Goal: Task Accomplishment & Management: Use online tool/utility

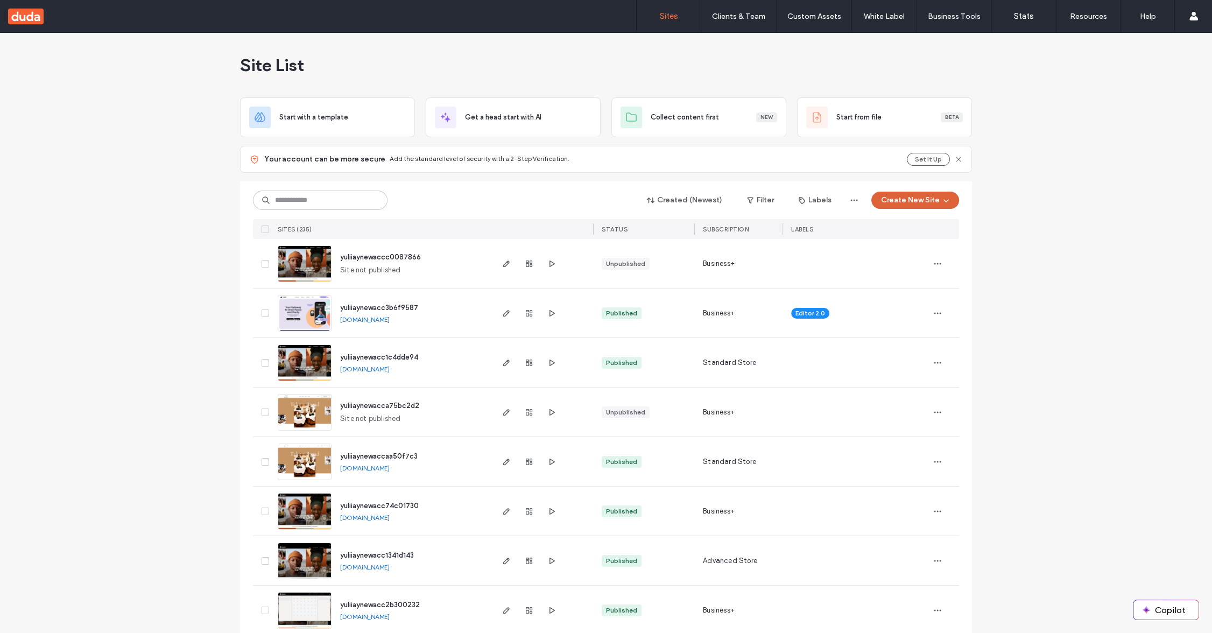
click at [900, 205] on button "Create New Site" at bounding box center [915, 200] width 88 height 17
click at [948, 233] on div "Start with a template" at bounding box center [942, 236] width 69 height 11
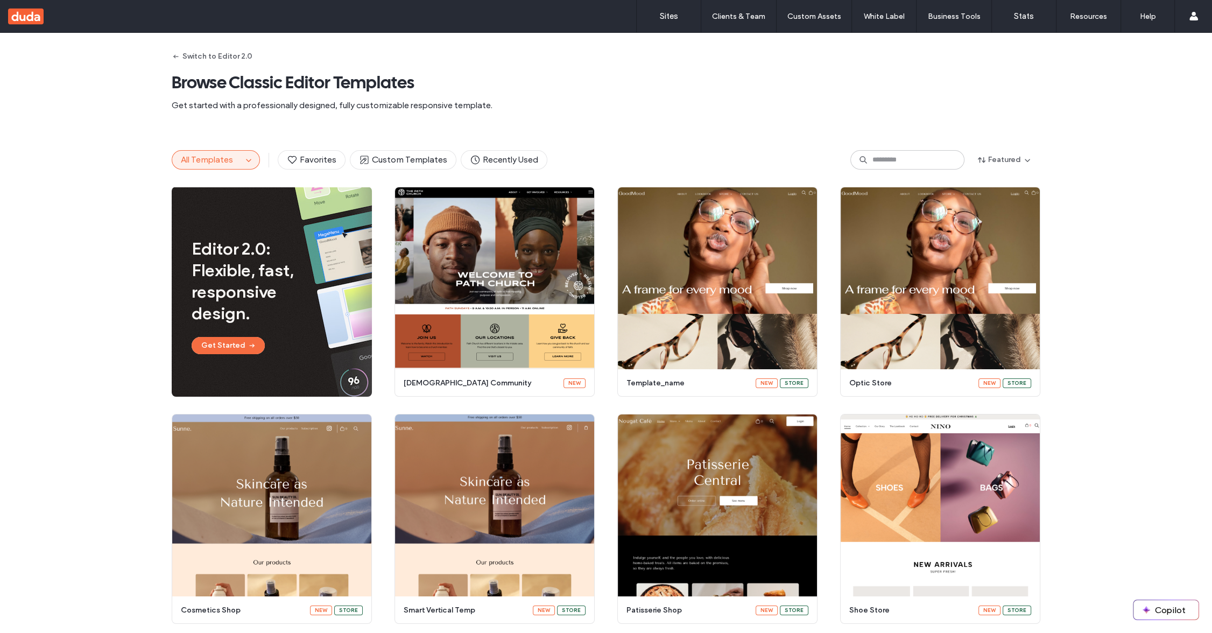
click at [237, 160] on button "All Templates" at bounding box center [207, 160] width 70 height 18
click at [249, 162] on icon "button" at bounding box center [248, 160] width 9 height 9
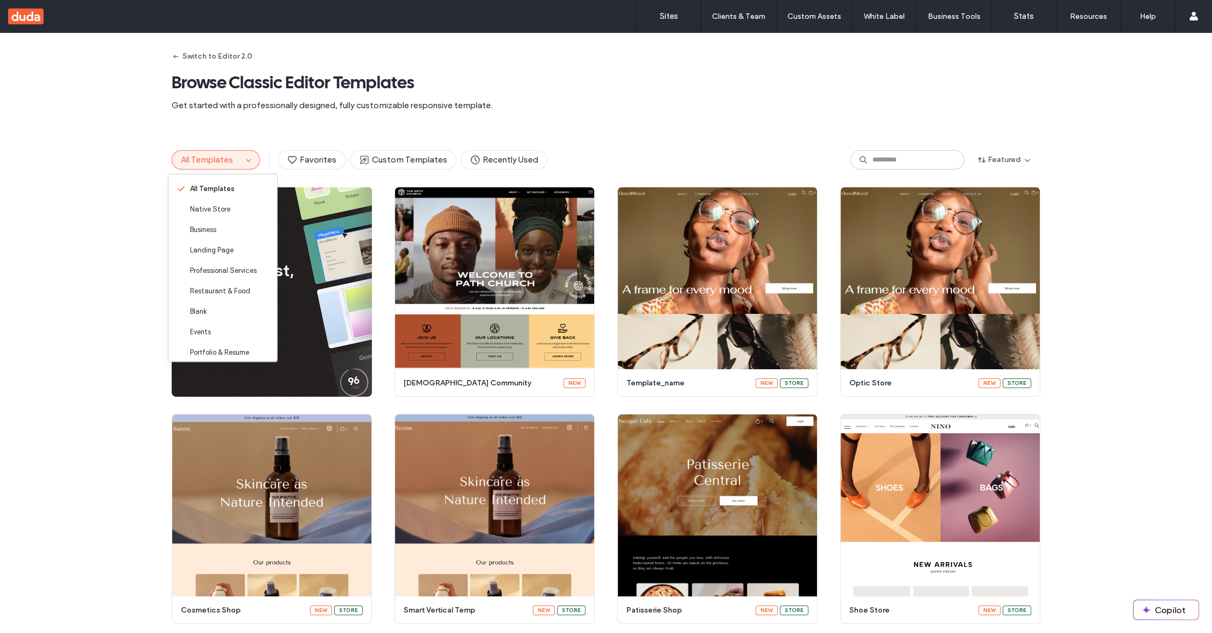
click at [101, 189] on div "Editor 2.0: Flexible, fast, responsive design. Get Started Start Building Previ…" at bounding box center [606, 632] width 1212 height 891
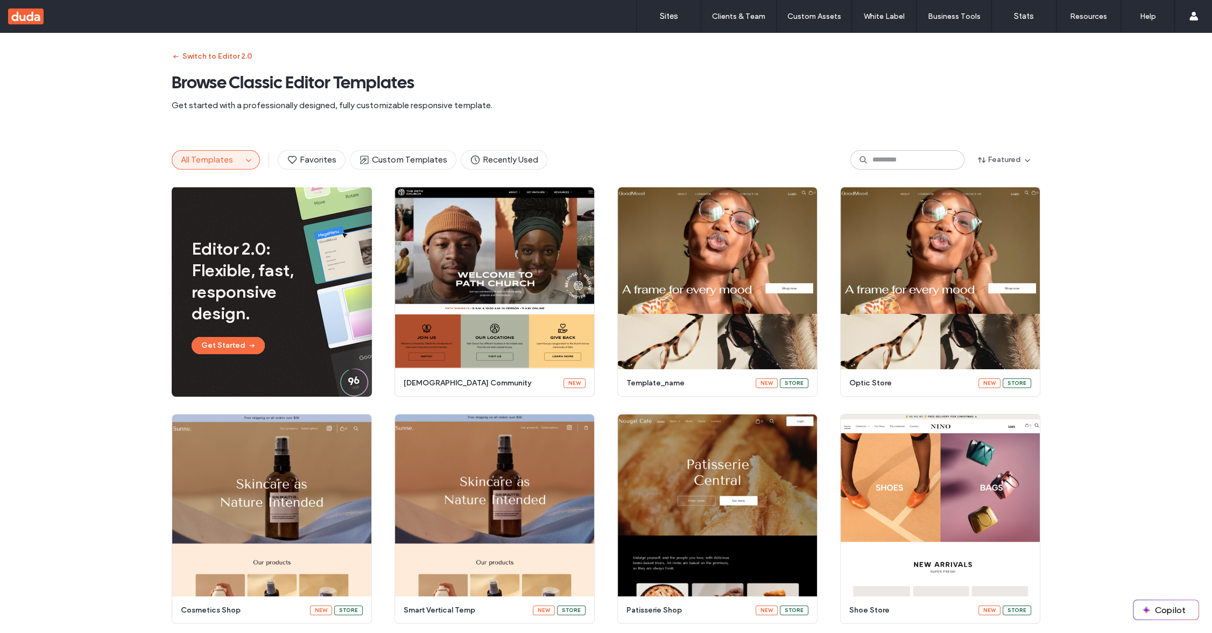
click at [230, 55] on button "Switch to Editor 2.0" at bounding box center [212, 56] width 81 height 17
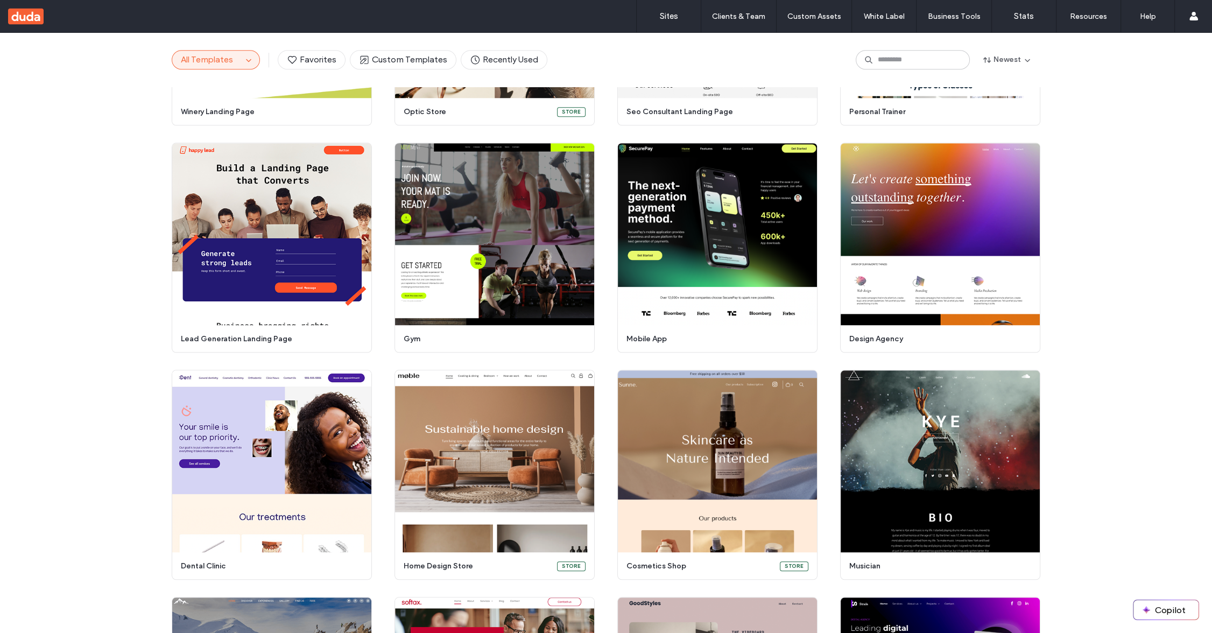
scroll to position [1837, 0]
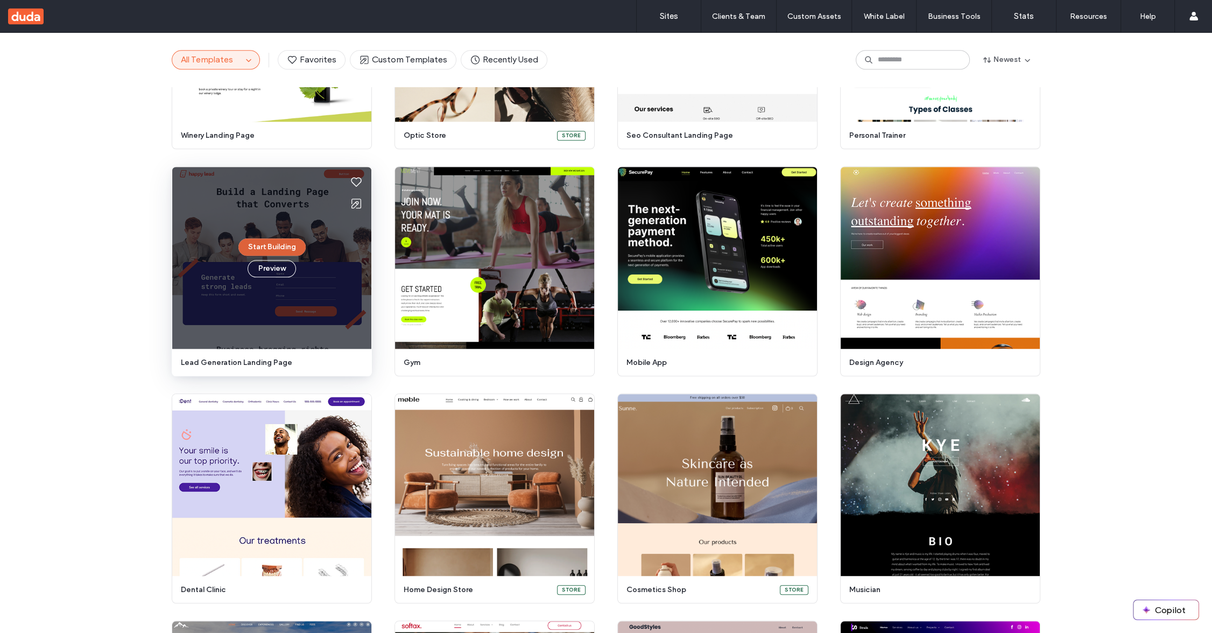
click at [265, 248] on button "Start Building" at bounding box center [271, 246] width 67 height 17
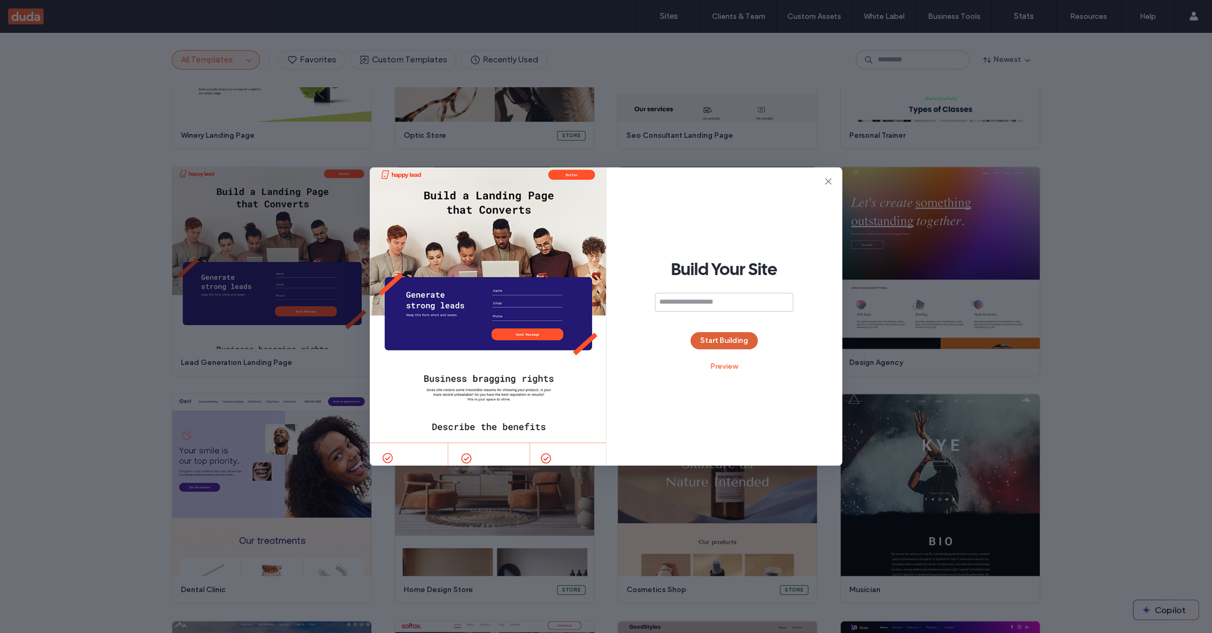
click at [728, 339] on button "Start Building" at bounding box center [723, 340] width 67 height 17
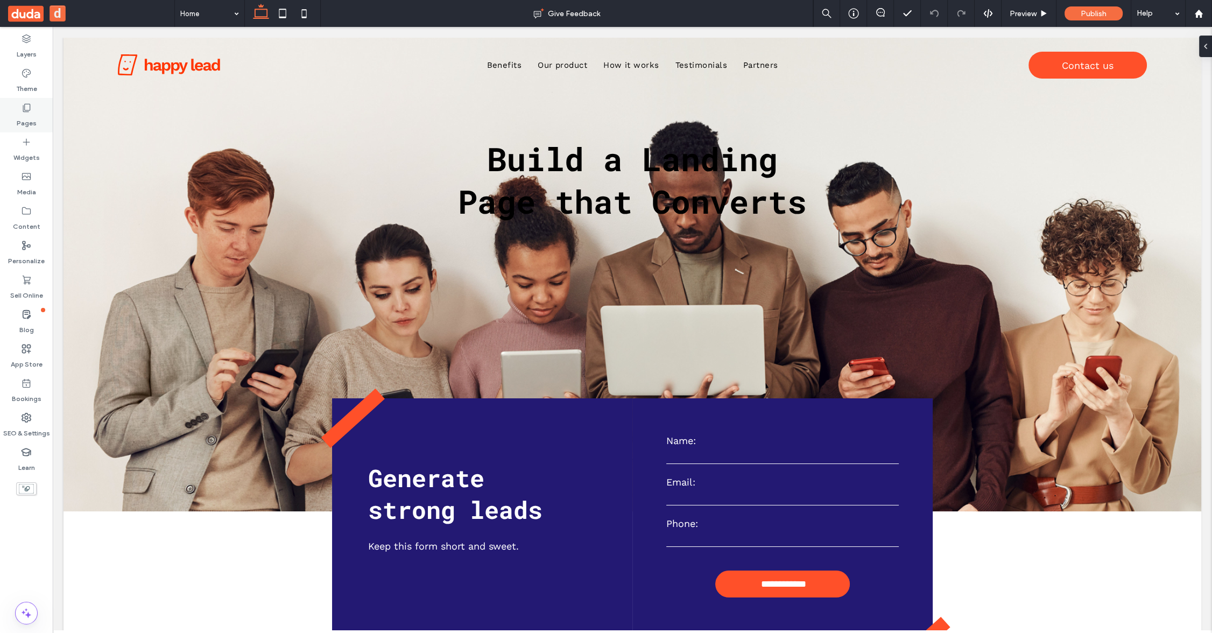
click at [26, 108] on icon at bounding box center [26, 107] width 11 height 11
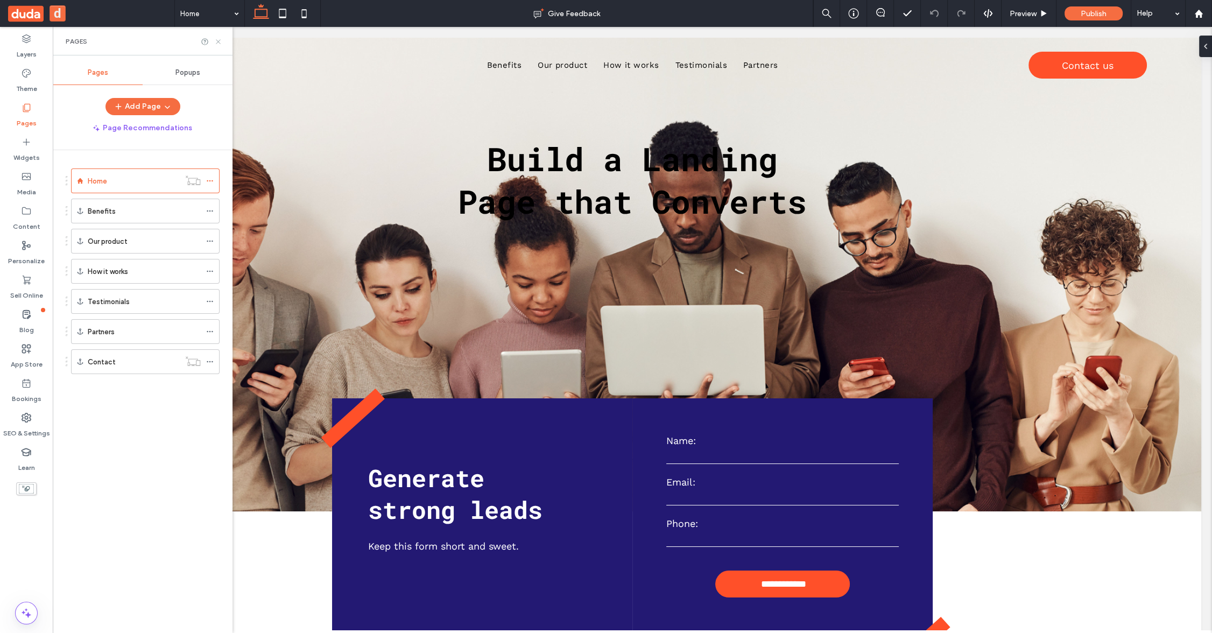
click at [217, 42] on use at bounding box center [218, 41] width 4 height 4
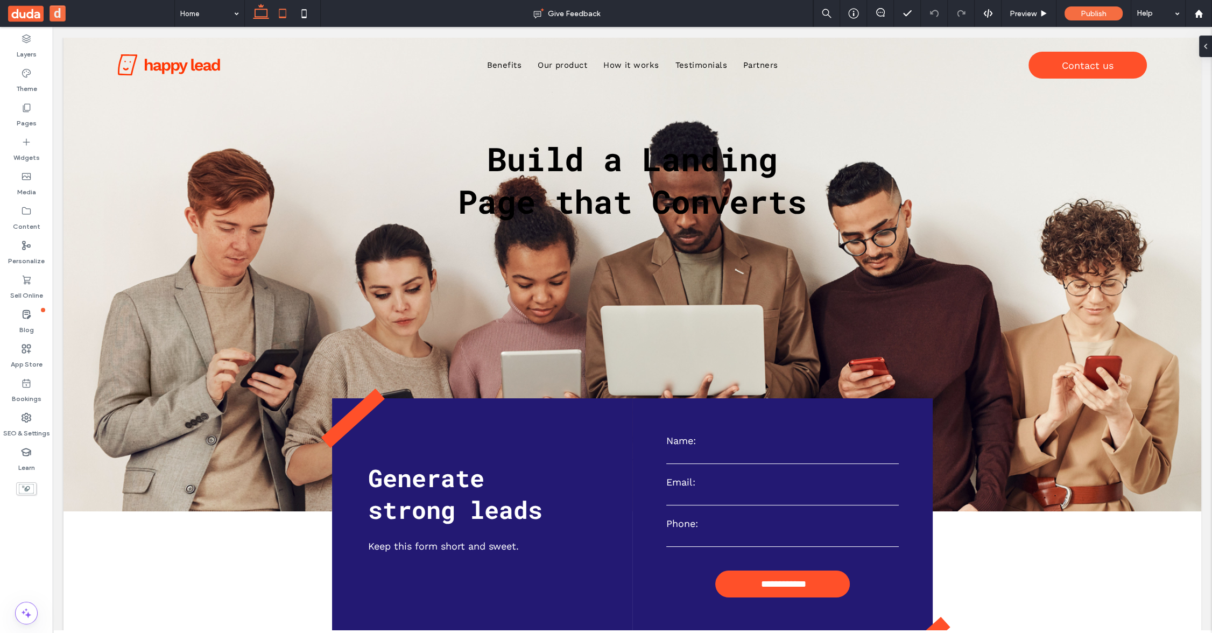
click at [280, 15] on icon at bounding box center [283, 14] width 22 height 22
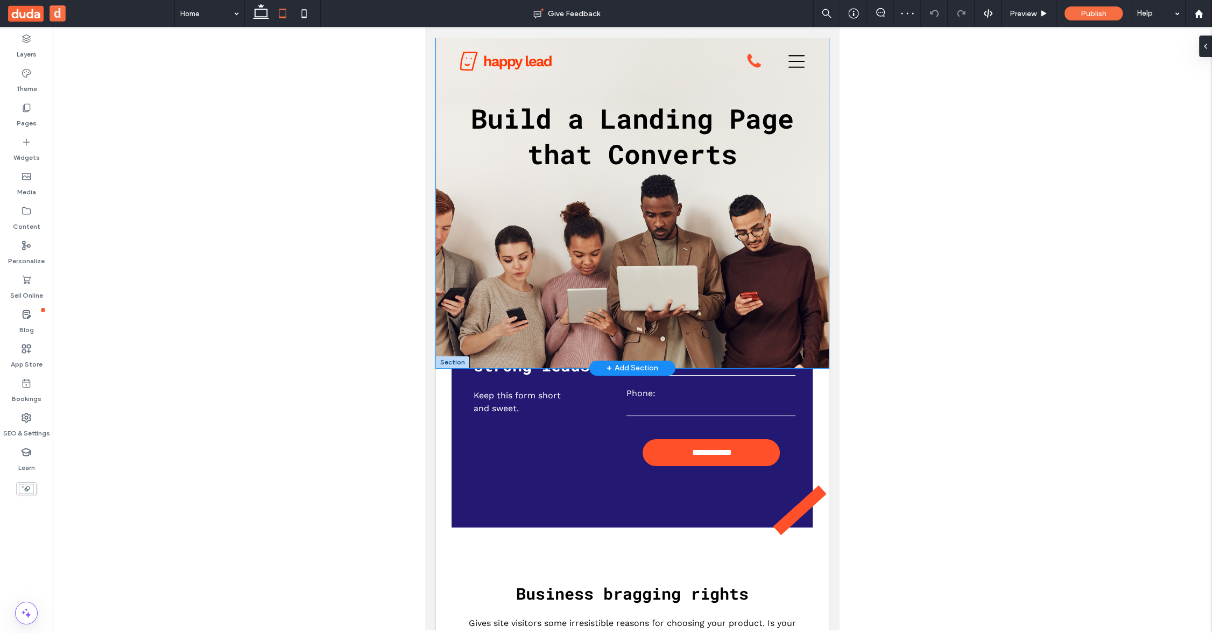
click at [542, 267] on div "Build a Landing Page that Converts" at bounding box center [632, 203] width 393 height 330
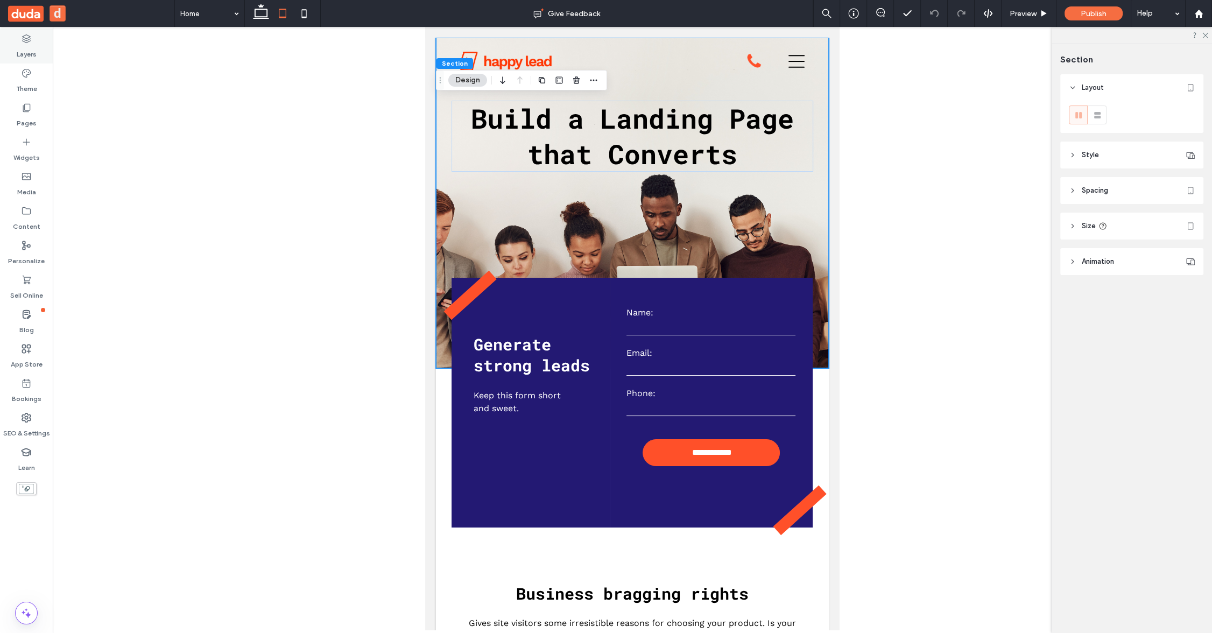
click at [28, 43] on icon at bounding box center [26, 38] width 11 height 11
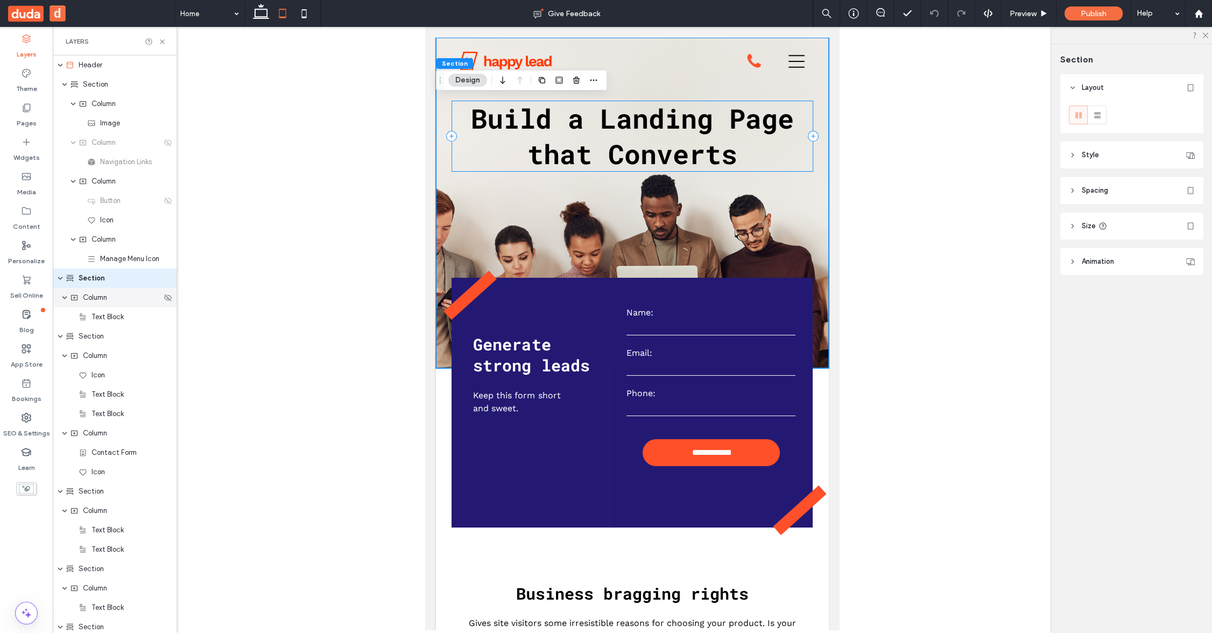
click at [65, 299] on icon "expand Column" at bounding box center [64, 297] width 6 height 9
click at [65, 299] on icon "expand Column" at bounding box center [64, 297] width 9 height 6
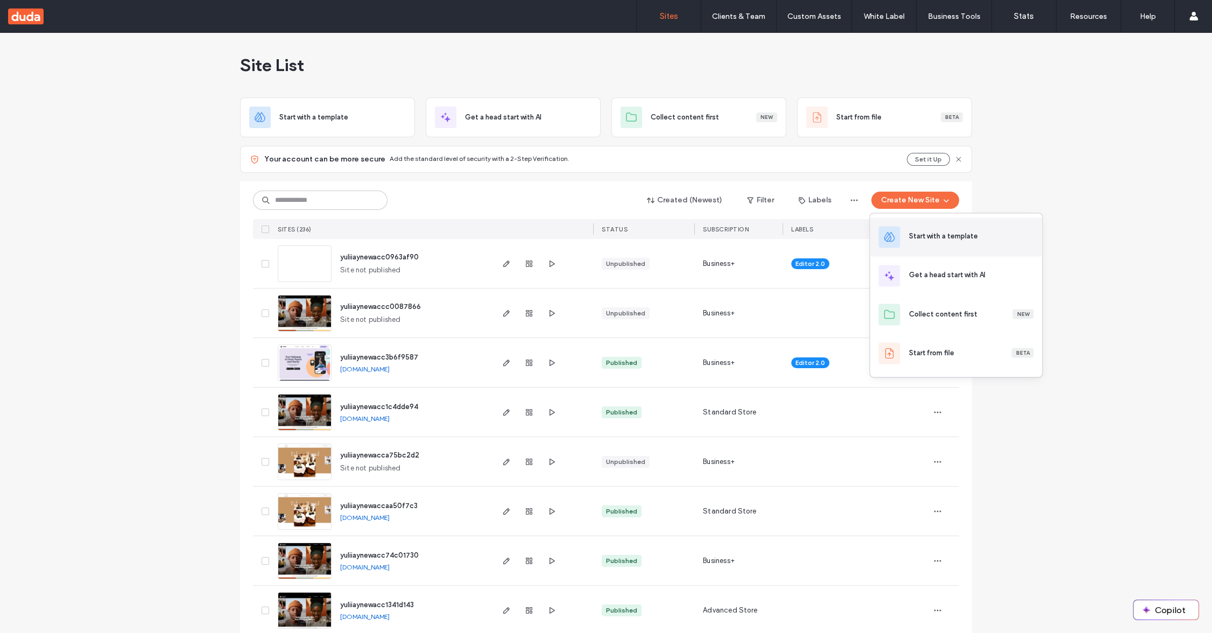
click at [895, 234] on div at bounding box center [889, 237] width 22 height 22
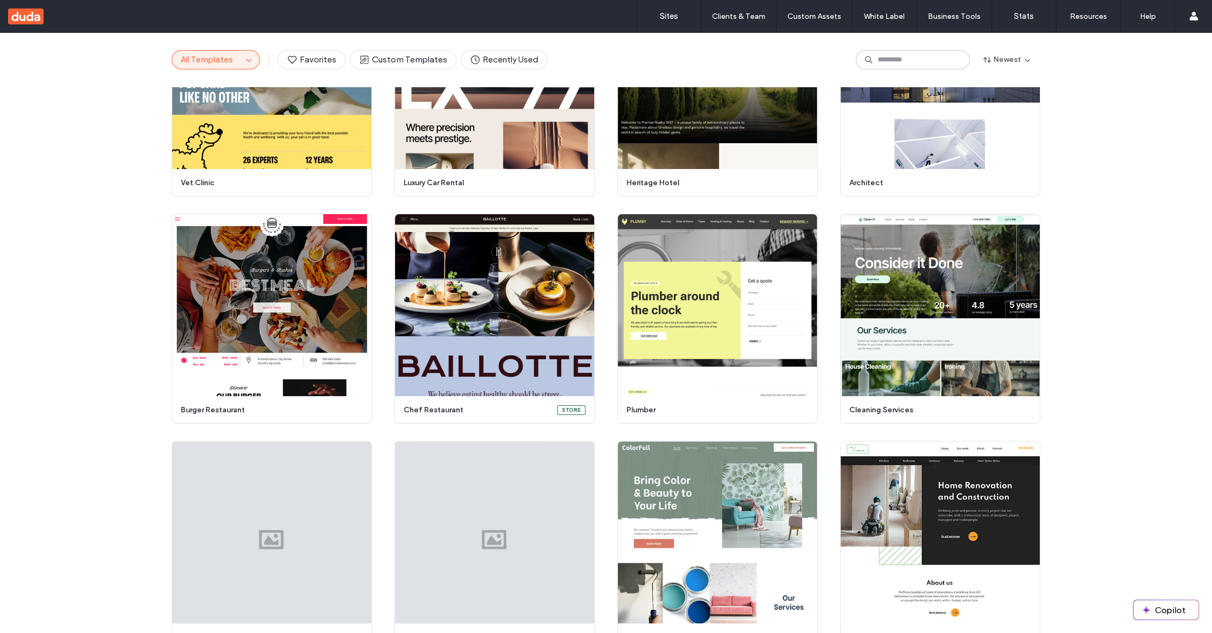
scroll to position [286, 0]
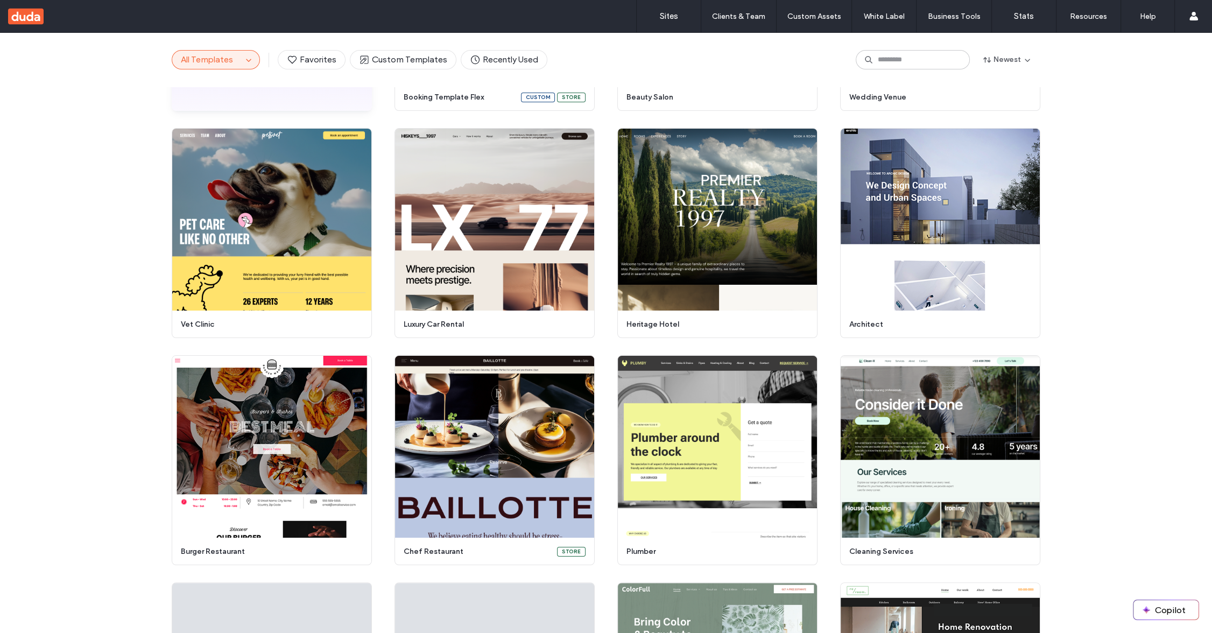
click at [217, 66] on button "All Templates" at bounding box center [207, 60] width 70 height 18
click at [217, 62] on span "All Templates" at bounding box center [207, 59] width 52 height 10
click at [244, 58] on icon "button" at bounding box center [248, 59] width 9 height 9
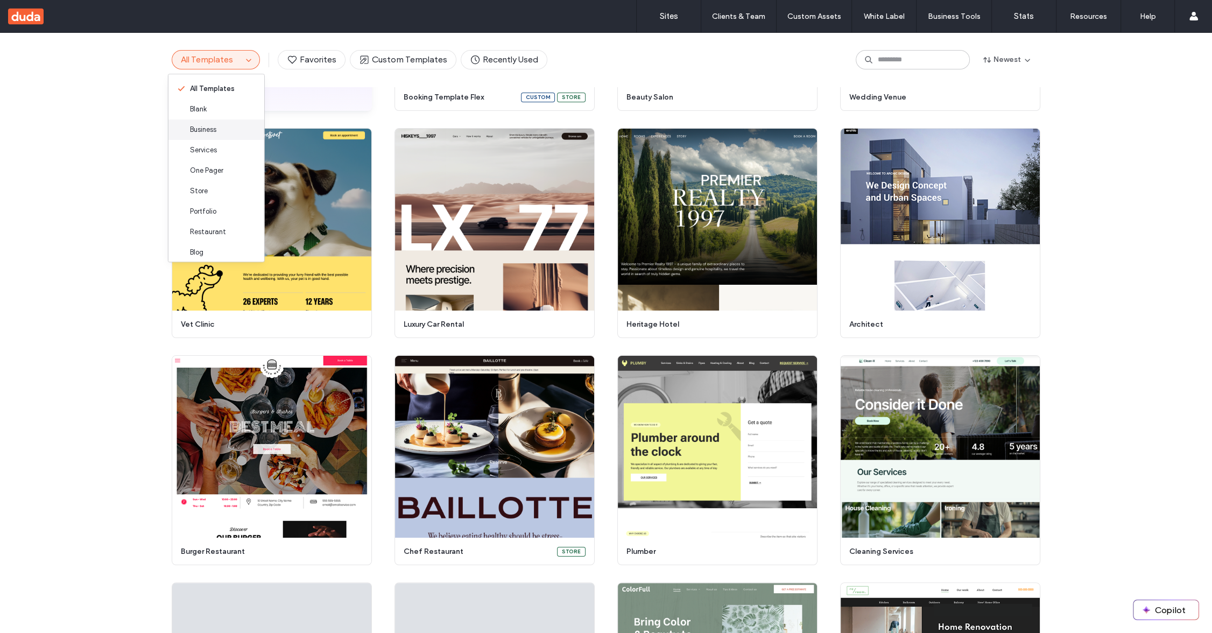
click at [214, 131] on span "Business" at bounding box center [203, 129] width 26 height 11
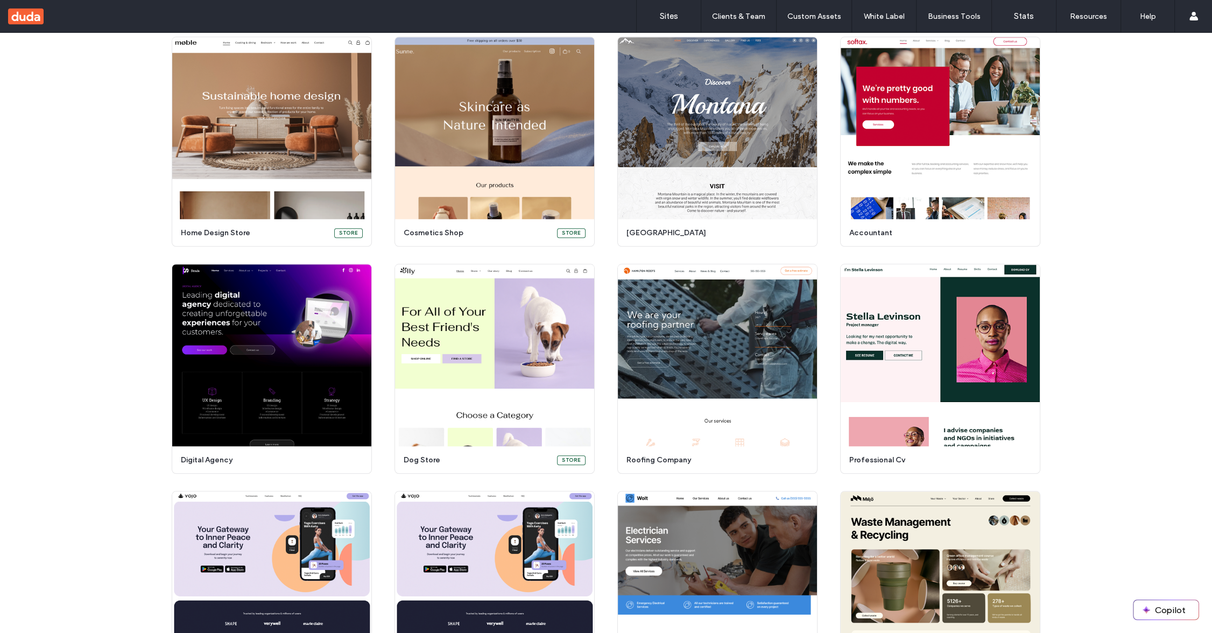
scroll to position [1981, 0]
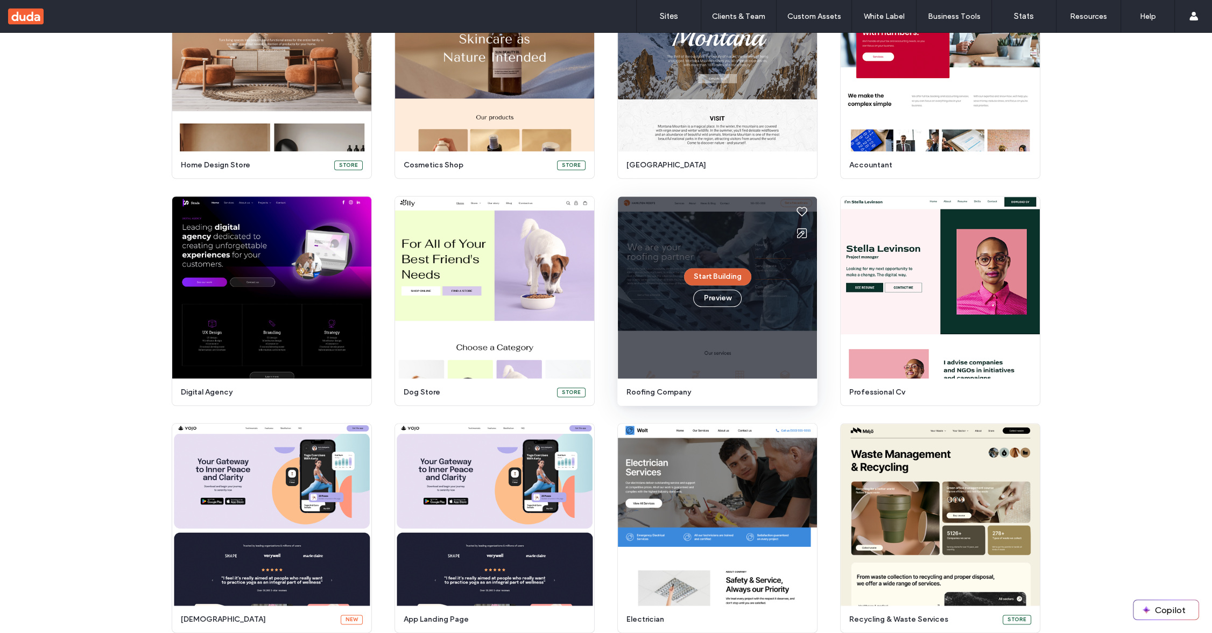
click at [719, 271] on button "Start Building" at bounding box center [717, 276] width 67 height 17
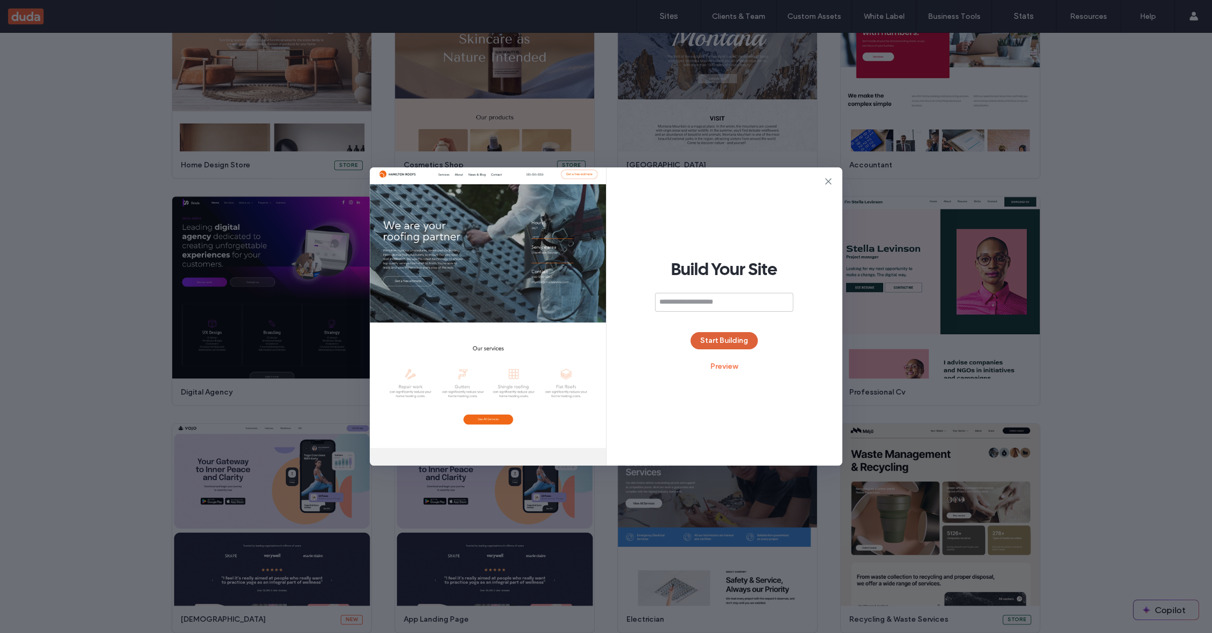
click at [719, 348] on button "Start Building" at bounding box center [723, 340] width 67 height 17
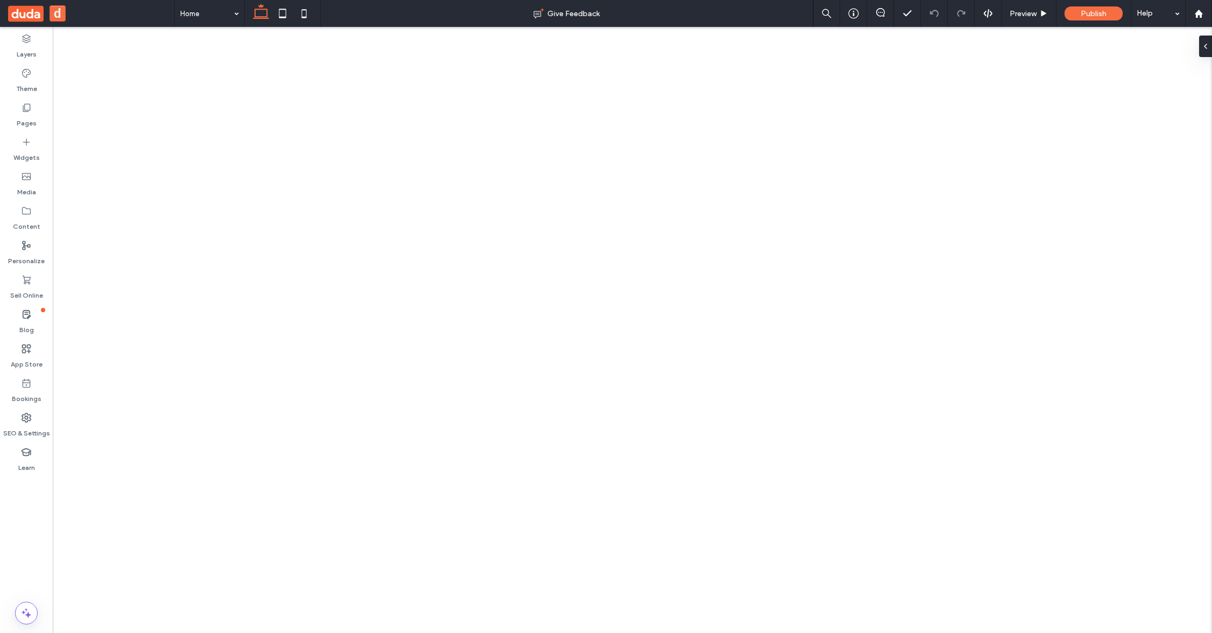
click at [27, 115] on label "Pages" at bounding box center [27, 120] width 20 height 15
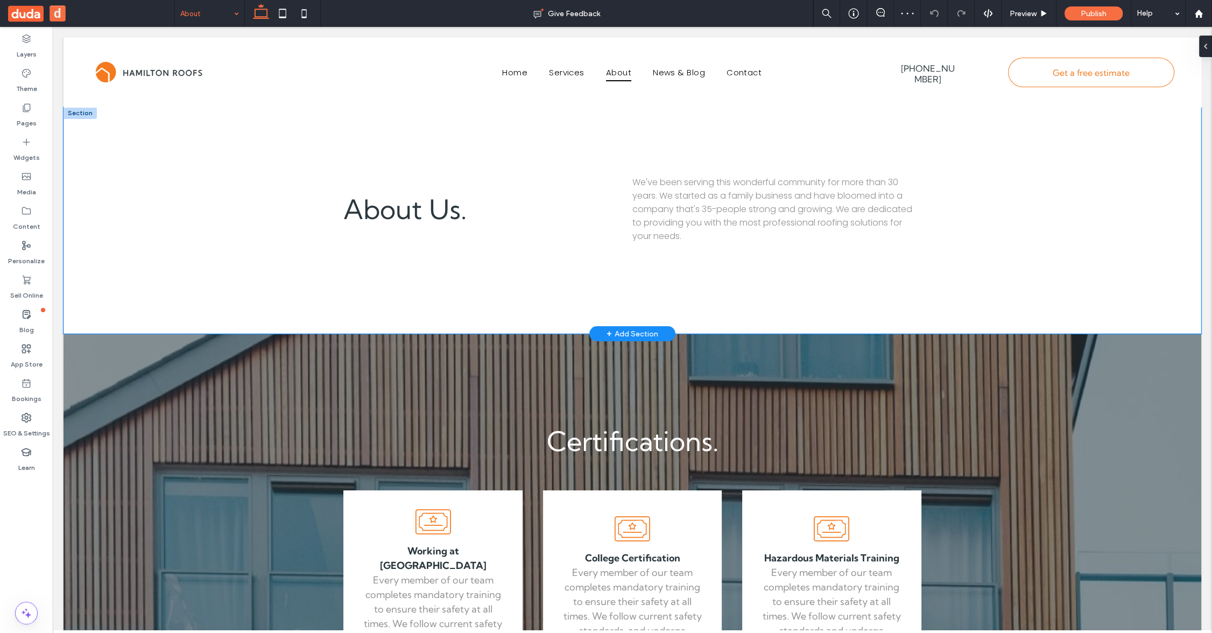
click at [224, 193] on div "About Us. We've been serving this wonderful community for more than 30 years. W…" at bounding box center [632, 220] width 1138 height 227
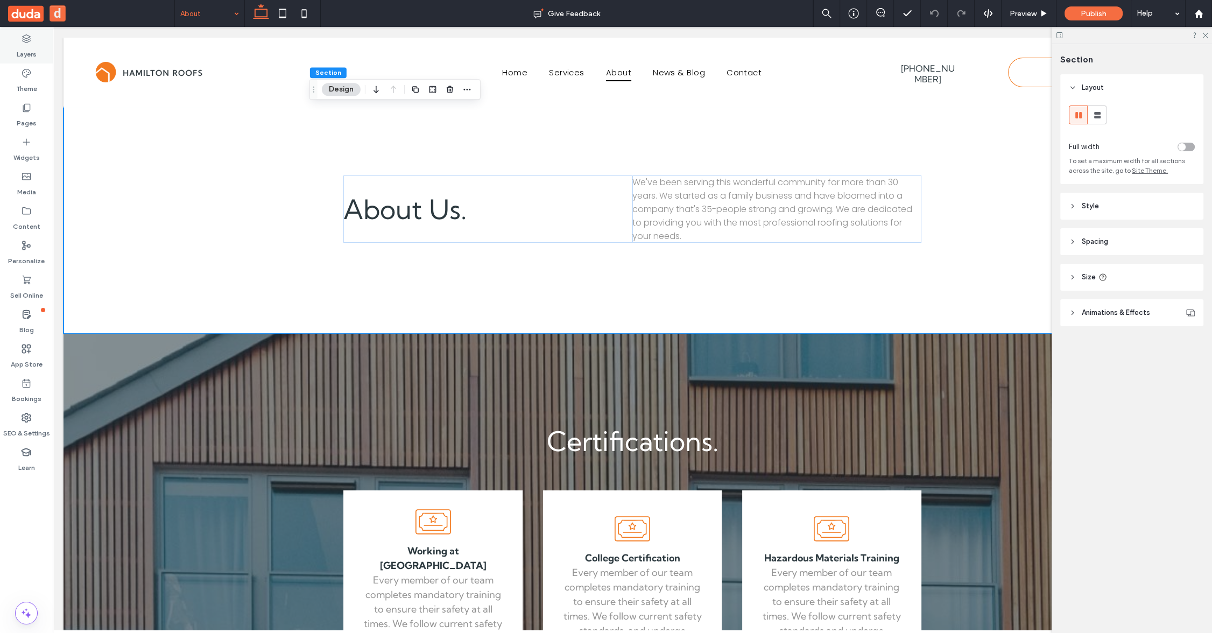
click at [25, 44] on label "Layers" at bounding box center [27, 51] width 20 height 15
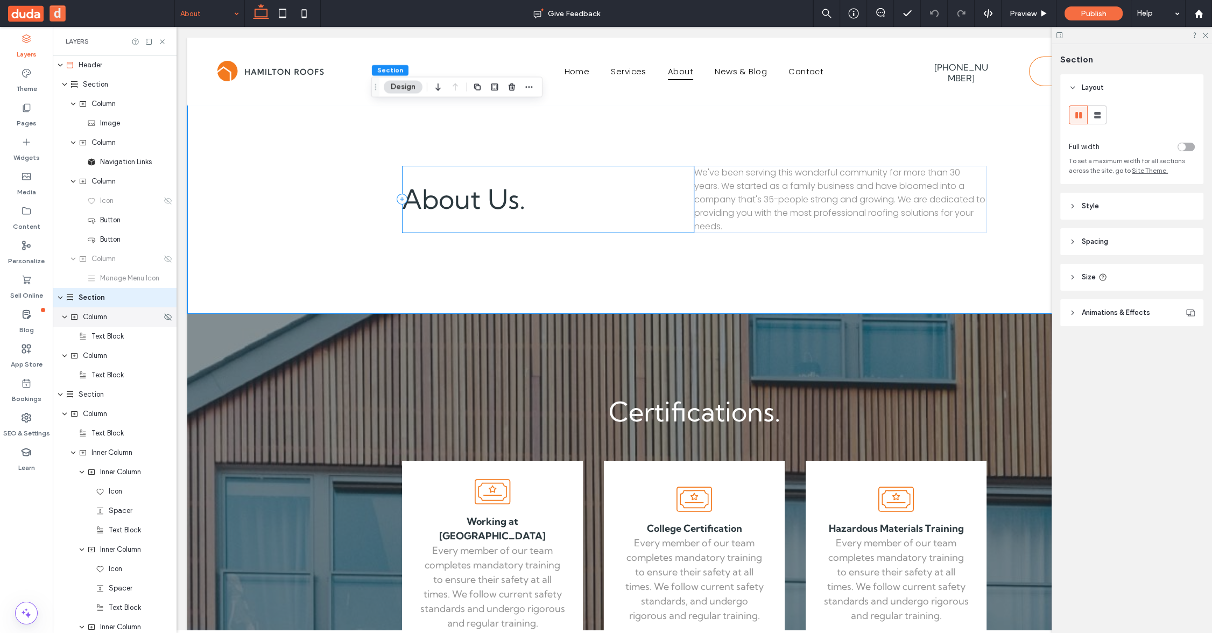
click at [100, 320] on span "Column" at bounding box center [95, 317] width 24 height 11
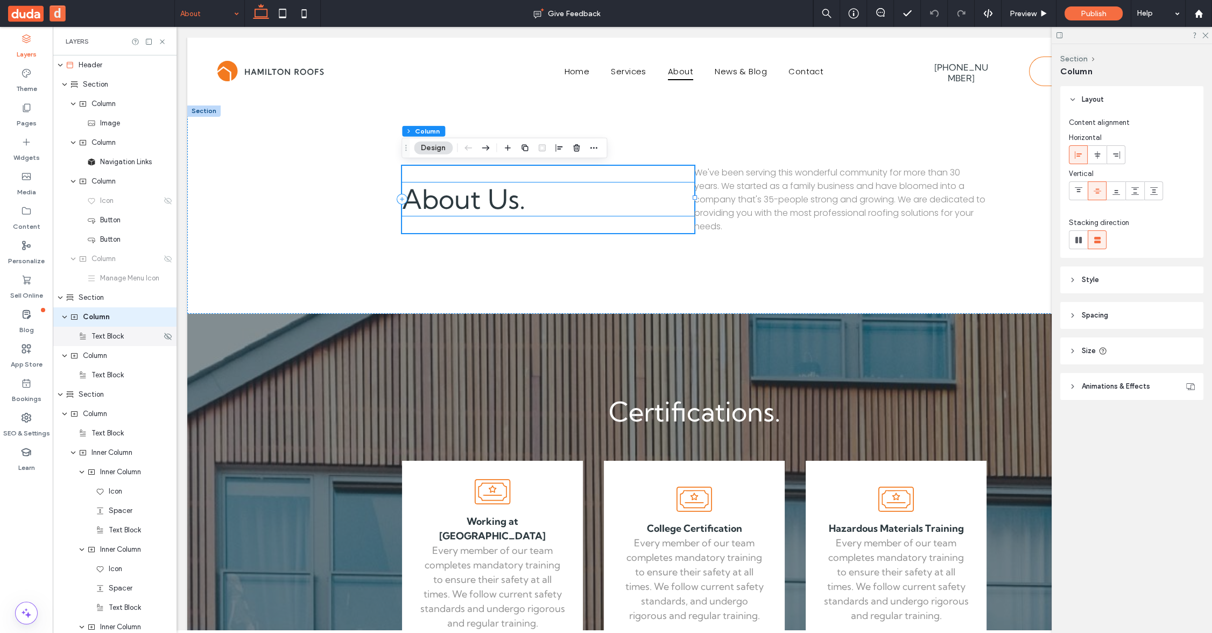
click at [99, 336] on span "Text Block" at bounding box center [107, 336] width 32 height 11
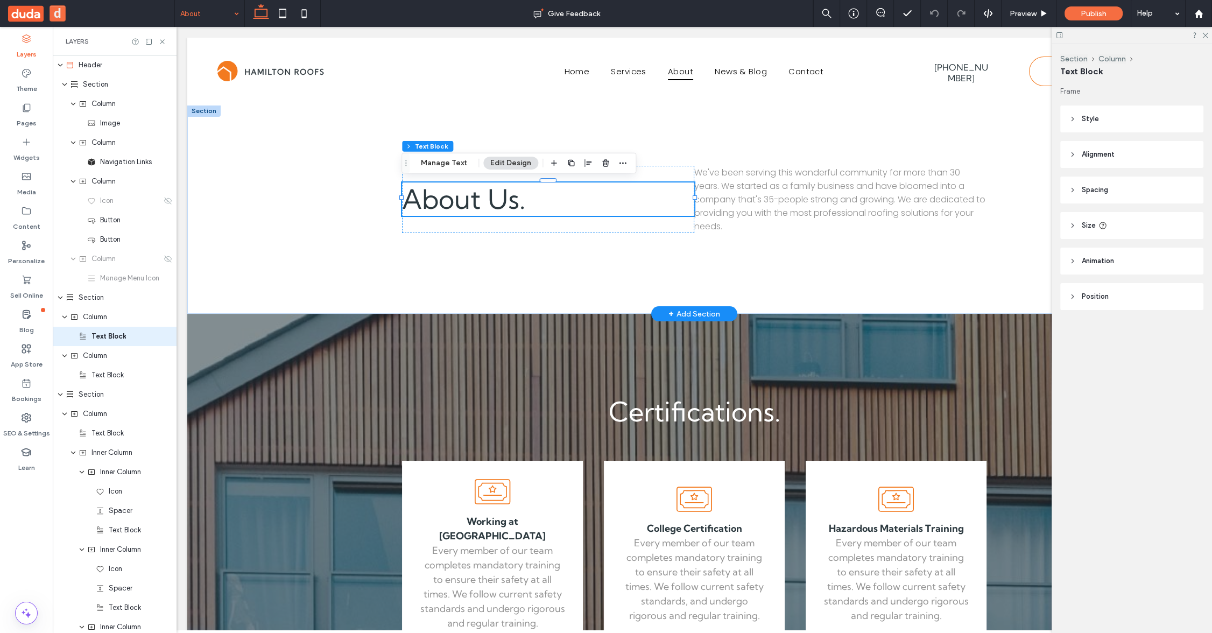
click at [206, 109] on div at bounding box center [203, 111] width 33 height 12
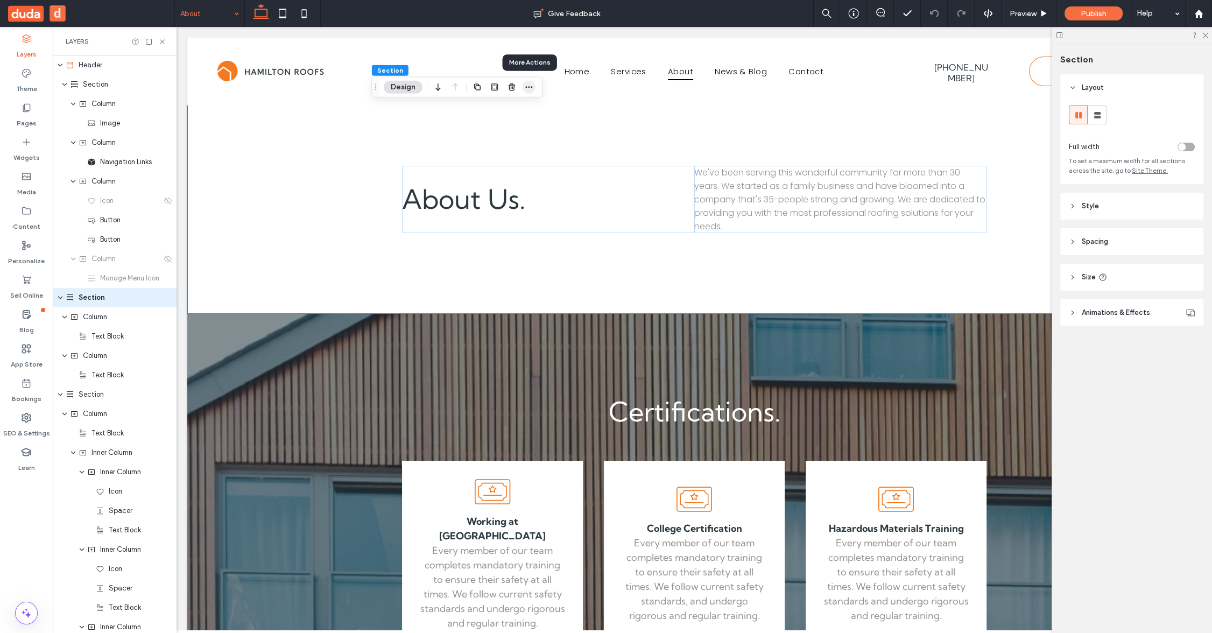
click at [529, 84] on icon "button" at bounding box center [529, 87] width 9 height 9
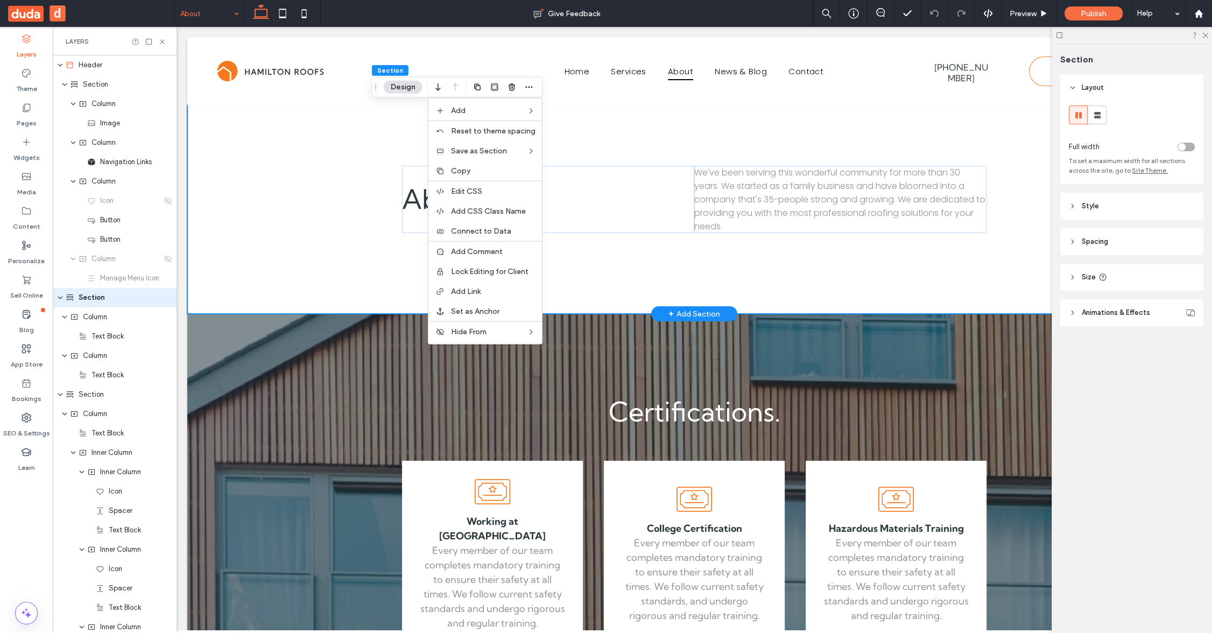
click at [304, 187] on div "About Us. We've been serving this wonderful community for more than 30 years. W…" at bounding box center [694, 209] width 1014 height 209
click at [356, 216] on div "About Us. We've been serving this wonderful community for more than 30 years. W…" at bounding box center [694, 209] width 1014 height 209
click at [351, 181] on div "About Us. We've been serving this wonderful community for more than 30 years. W…" at bounding box center [694, 209] width 1014 height 209
click at [351, 147] on div "About Us. We've been serving this wonderful community for more than 30 years. W…" at bounding box center [694, 209] width 1014 height 209
click at [379, 121] on div "About Us. We've been serving this wonderful community for more than 30 years. W…" at bounding box center [694, 209] width 646 height 209
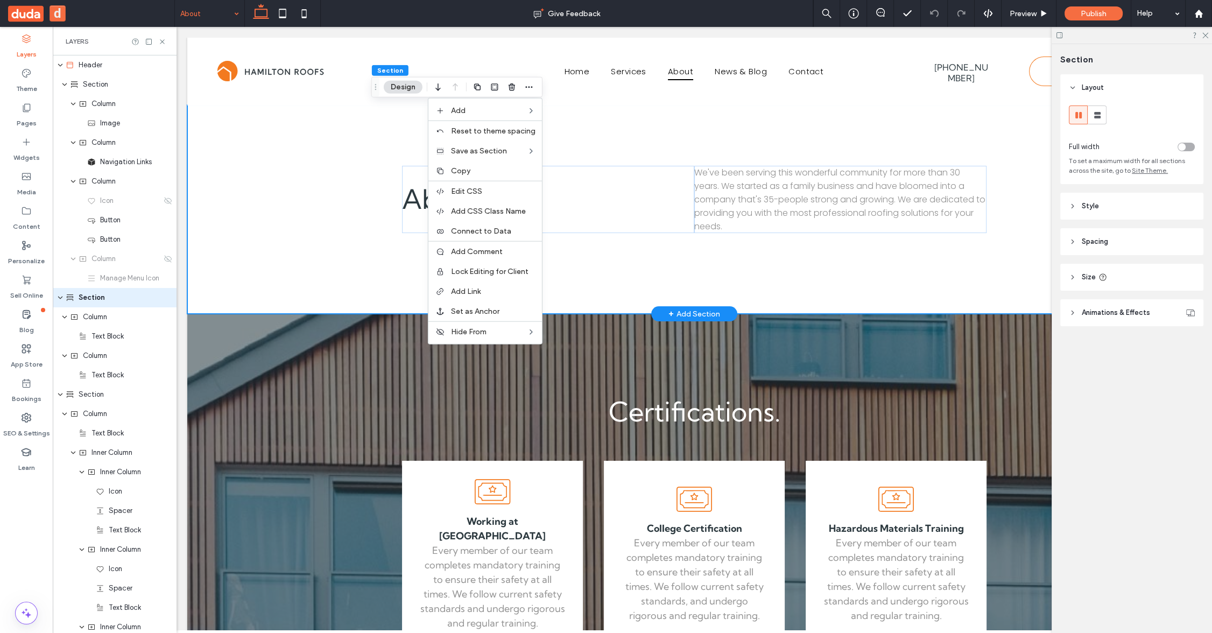
click at [328, 197] on div "About Us. We've been serving this wonderful community for more than 30 years. W…" at bounding box center [694, 209] width 1014 height 209
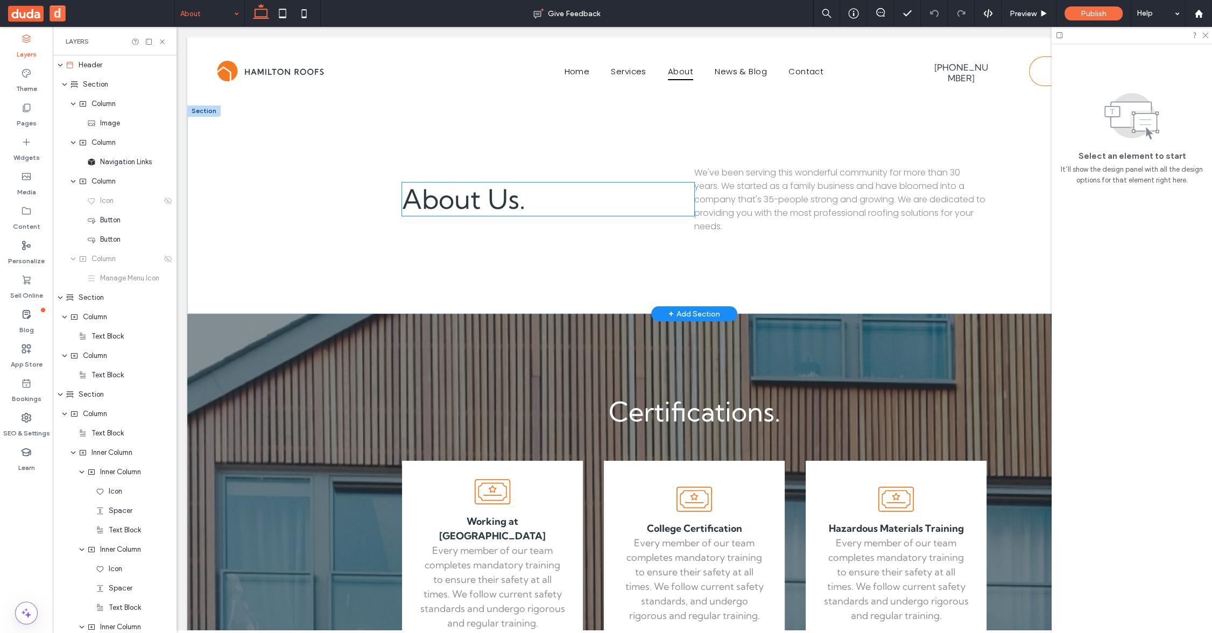
click at [469, 206] on span "About Us." at bounding box center [463, 198] width 123 height 33
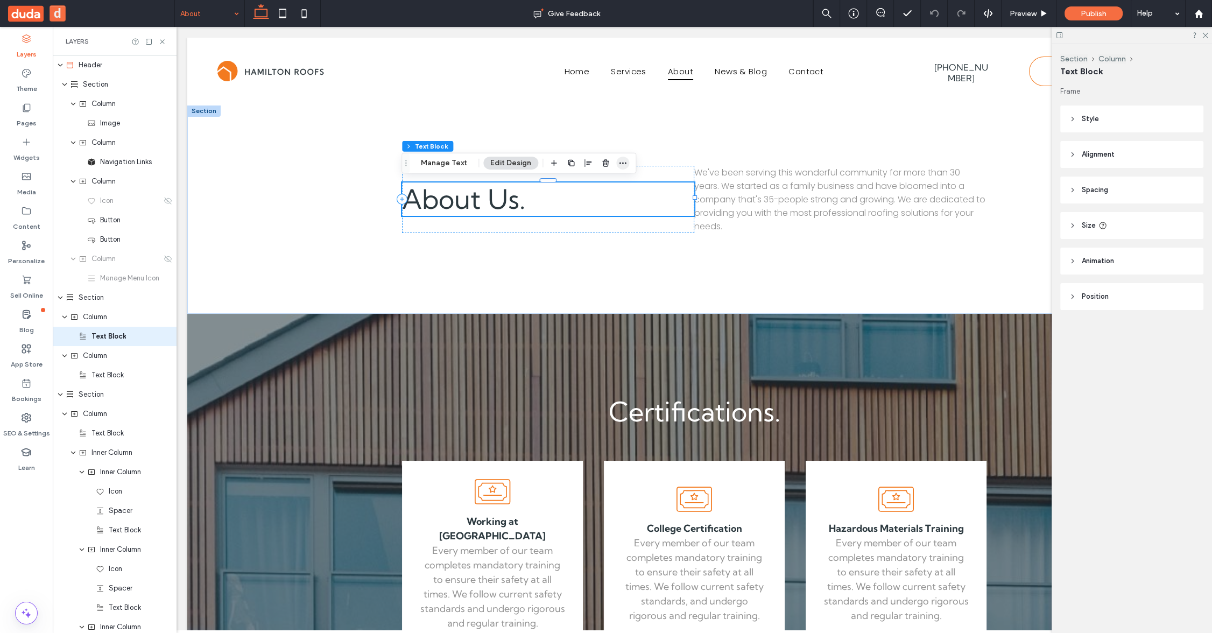
click at [623, 161] on icon "button" at bounding box center [622, 163] width 9 height 9
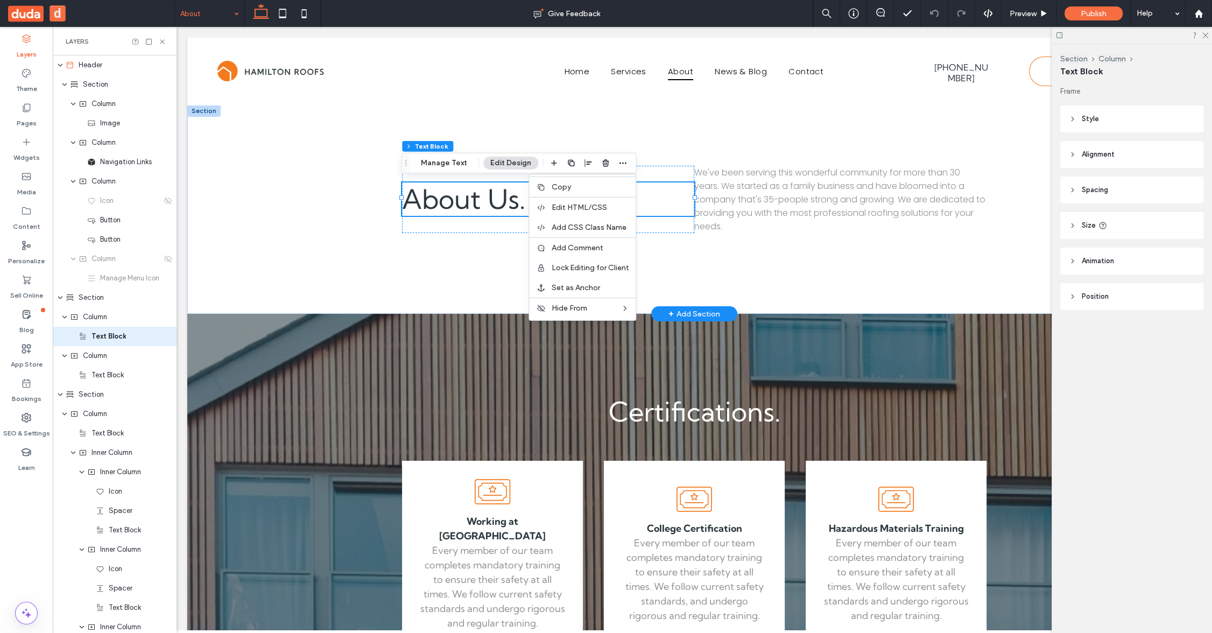
click at [204, 114] on div at bounding box center [203, 111] width 33 height 12
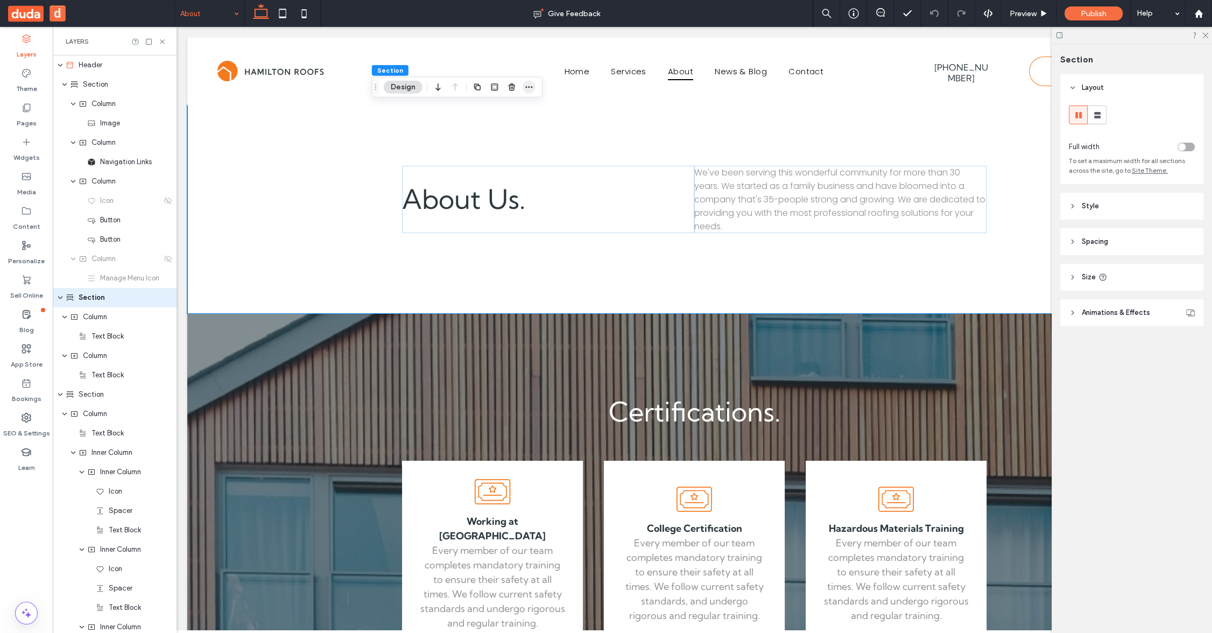
click at [533, 86] on icon "button" at bounding box center [529, 87] width 9 height 9
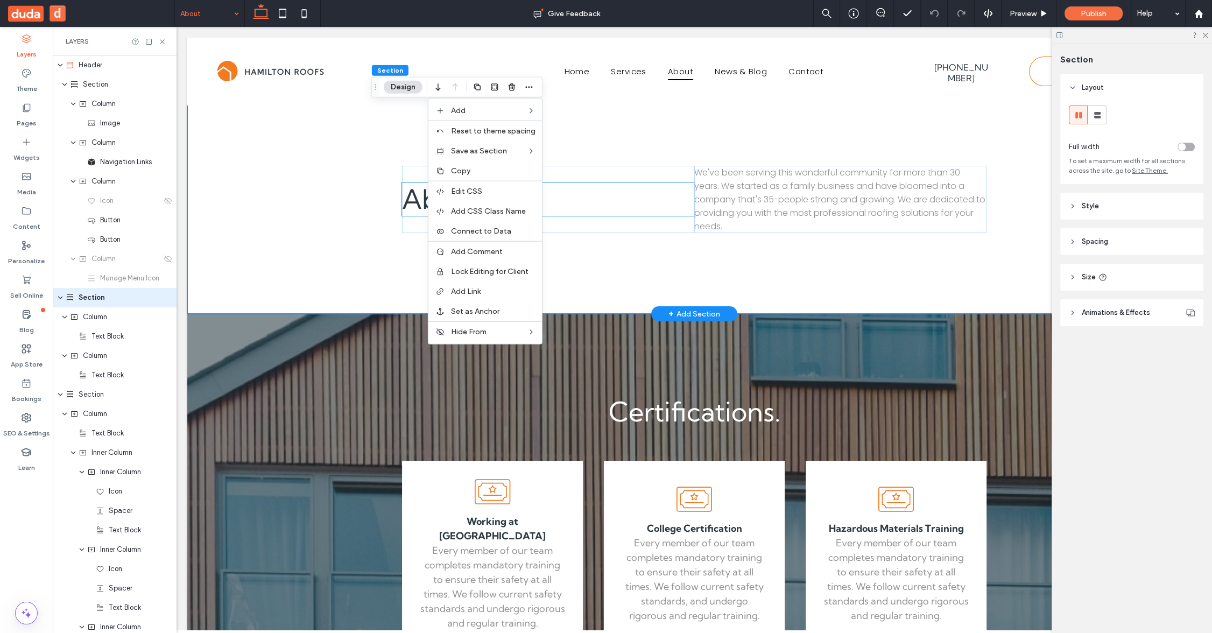
click at [619, 206] on h1 "About Us." at bounding box center [548, 198] width 292 height 33
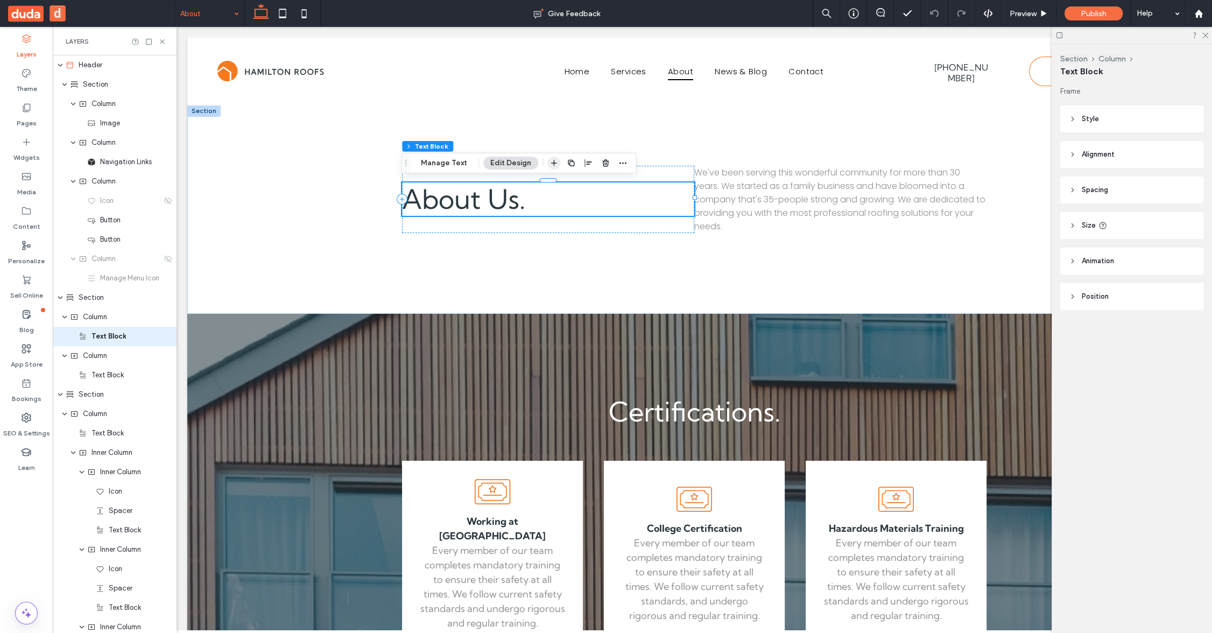
click at [550, 162] on icon "button" at bounding box center [553, 163] width 9 height 9
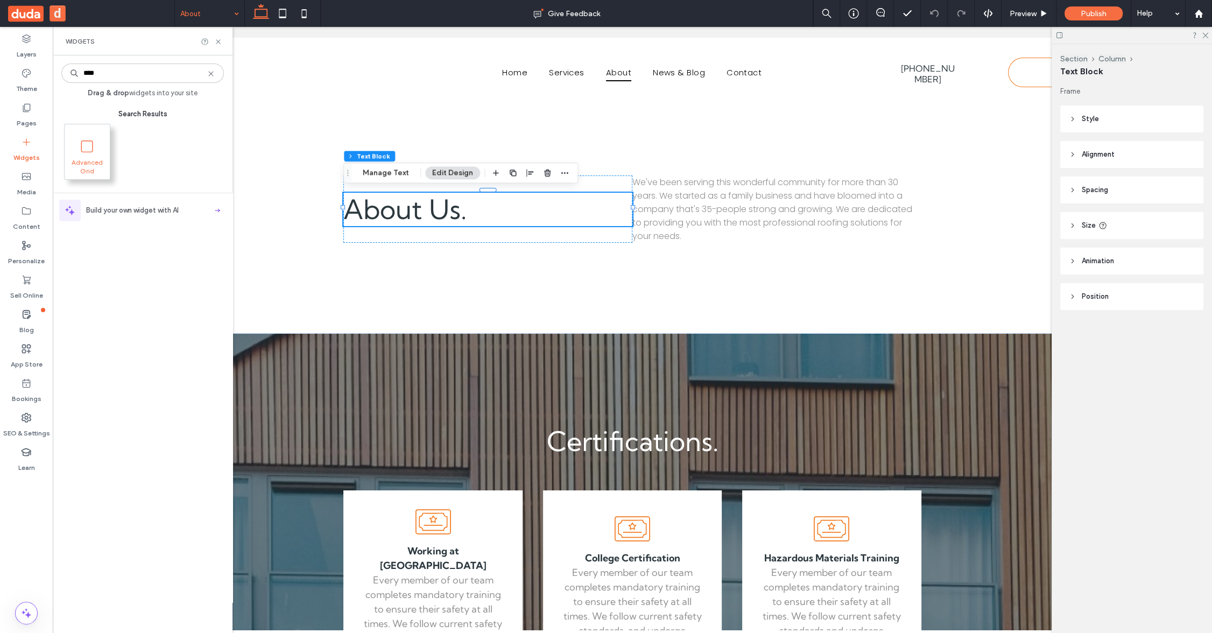
type input "****"
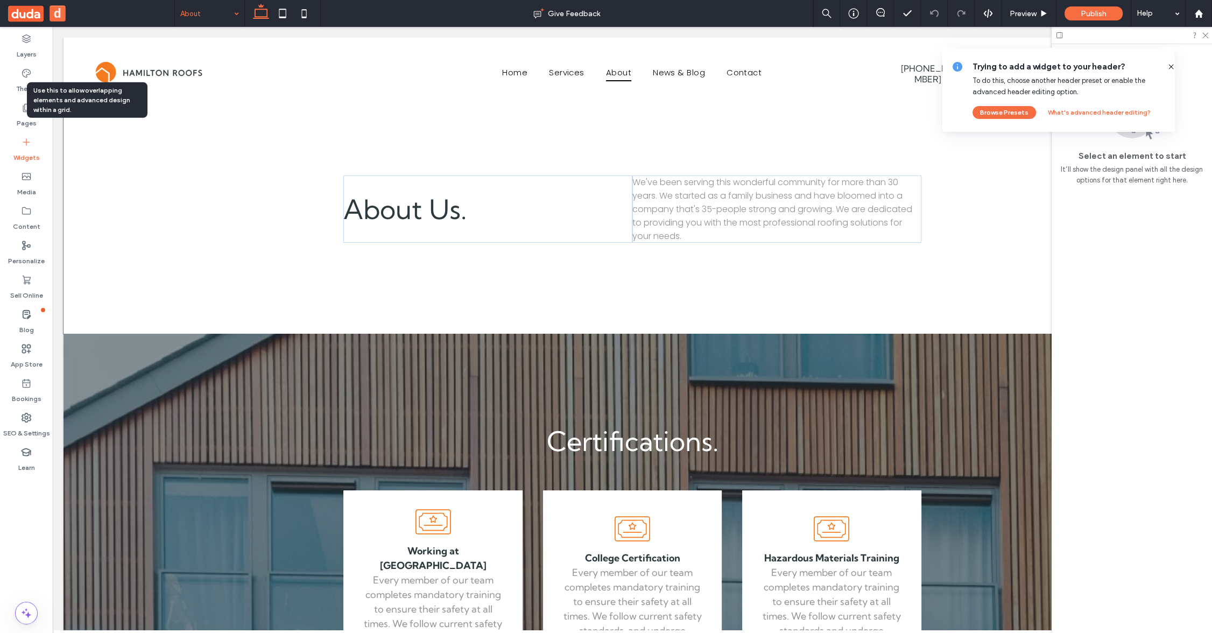
drag, startPoint x: 149, startPoint y: 186, endPoint x: 154, endPoint y: 186, distance: 5.9
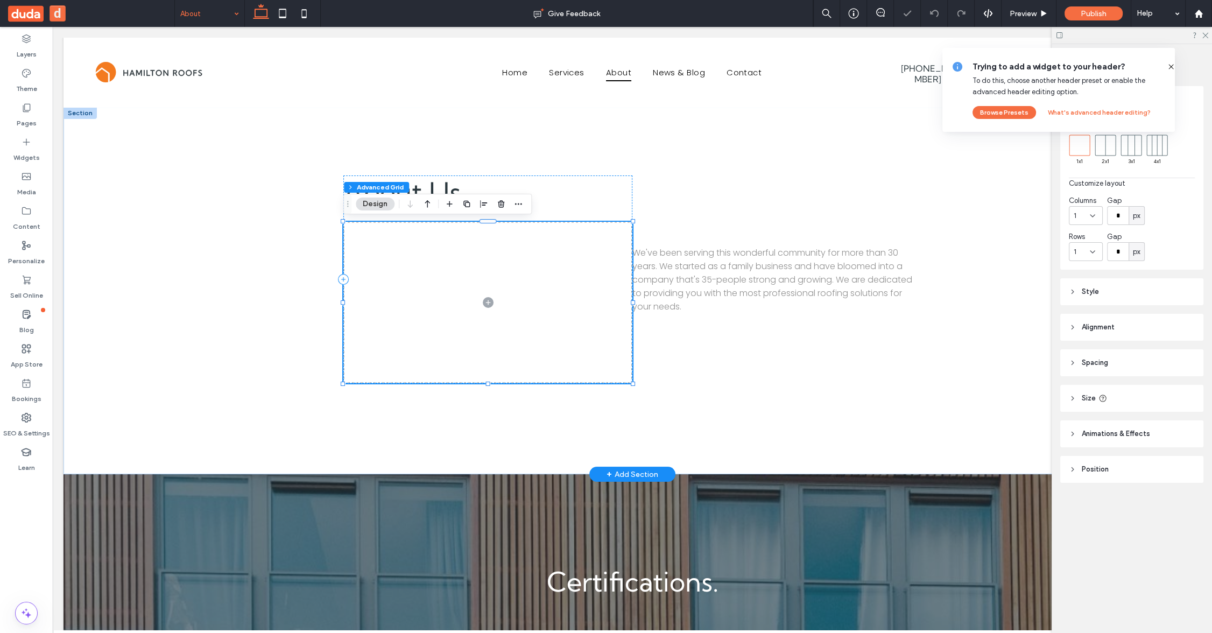
click at [444, 266] on span at bounding box center [487, 302] width 289 height 161
click at [17, 39] on div "Layers" at bounding box center [26, 46] width 53 height 34
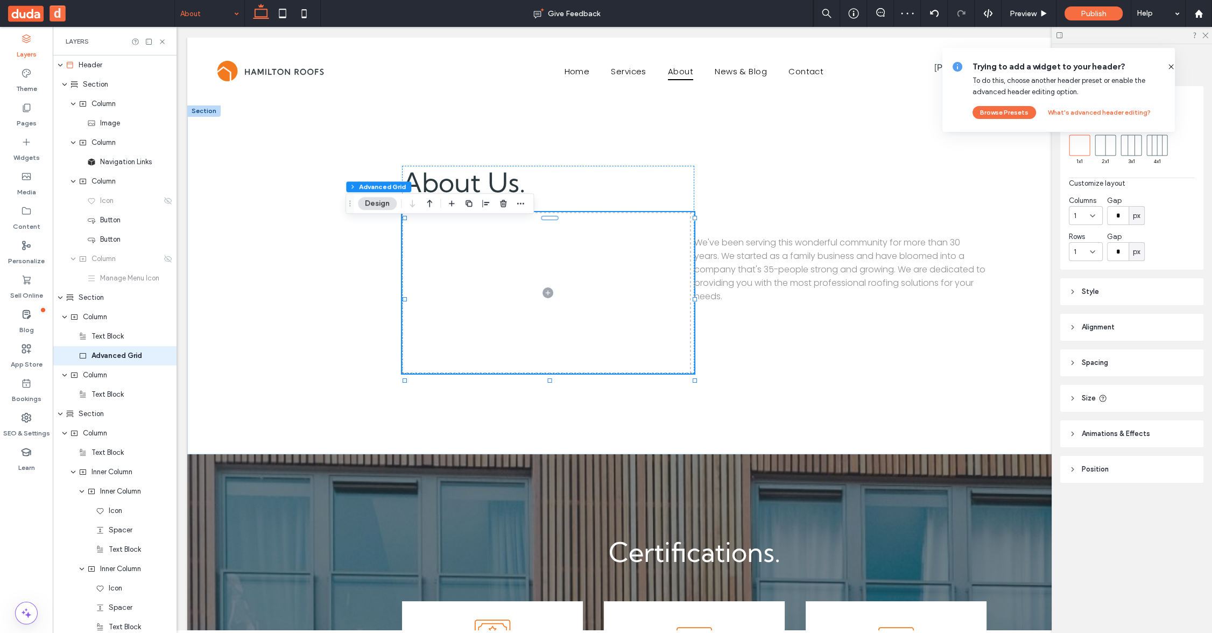
scroll to position [11, 0]
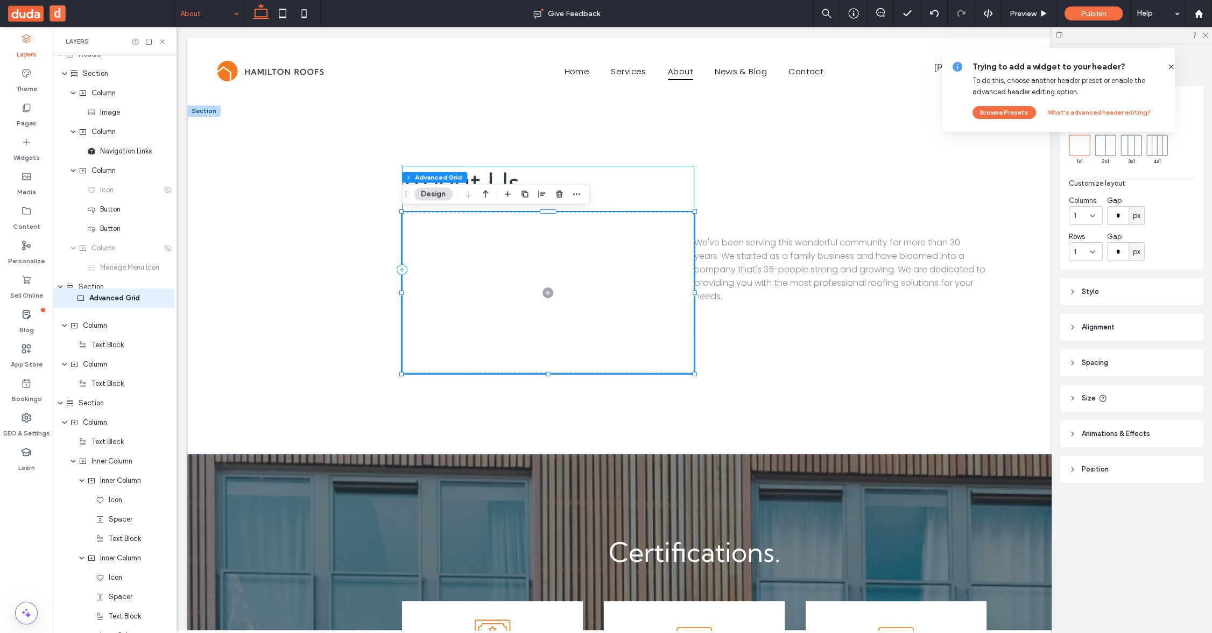
drag, startPoint x: 101, startPoint y: 352, endPoint x: 100, endPoint y: 309, distance: 42.5
click at [108, 351] on div "Advanced Grid" at bounding box center [115, 344] width 124 height 19
